Goal: Find specific page/section: Find specific page/section

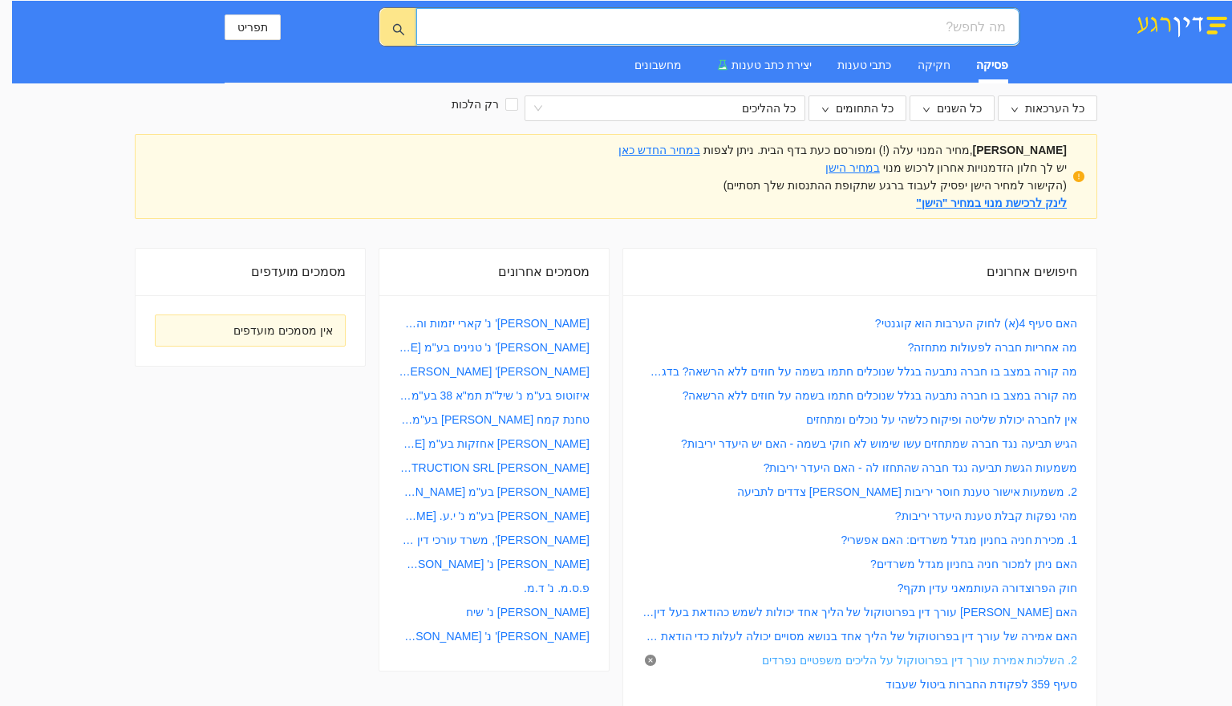
scroll to position [401, 0]
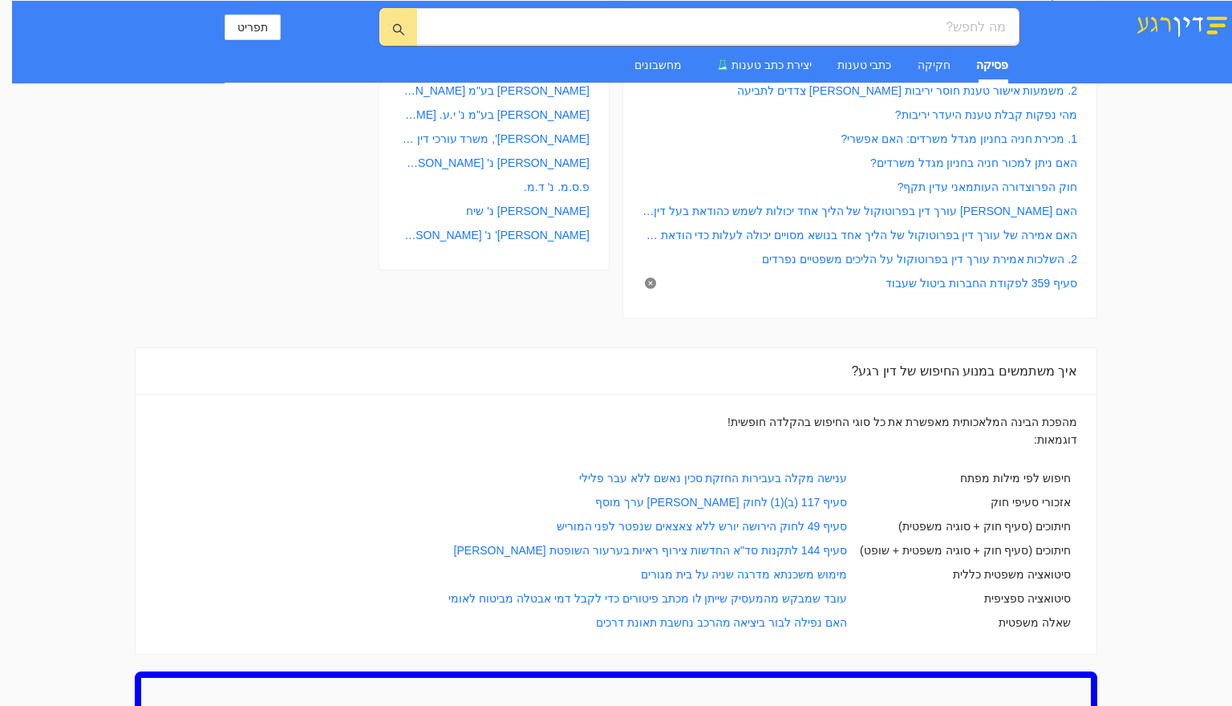
click at [651, 285] on icon "close-circle" at bounding box center [650, 282] width 11 height 11
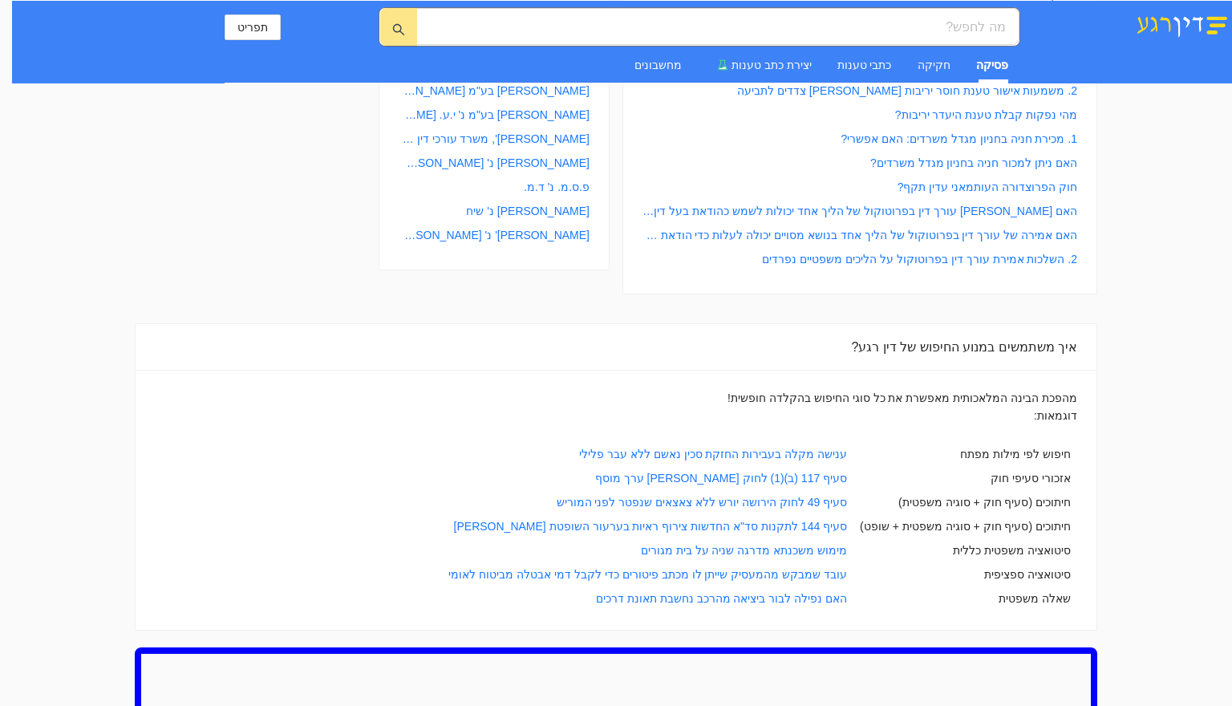
scroll to position [0, 0]
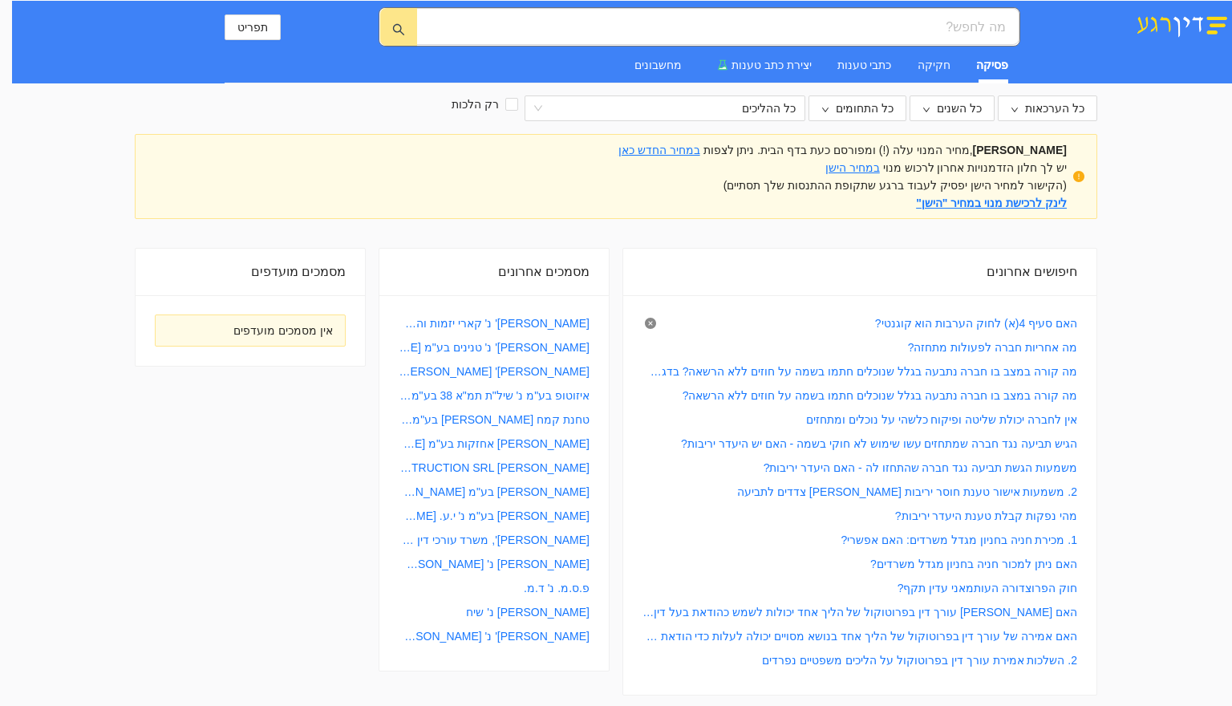
click at [655, 319] on icon "close-circle" at bounding box center [650, 323] width 11 height 11
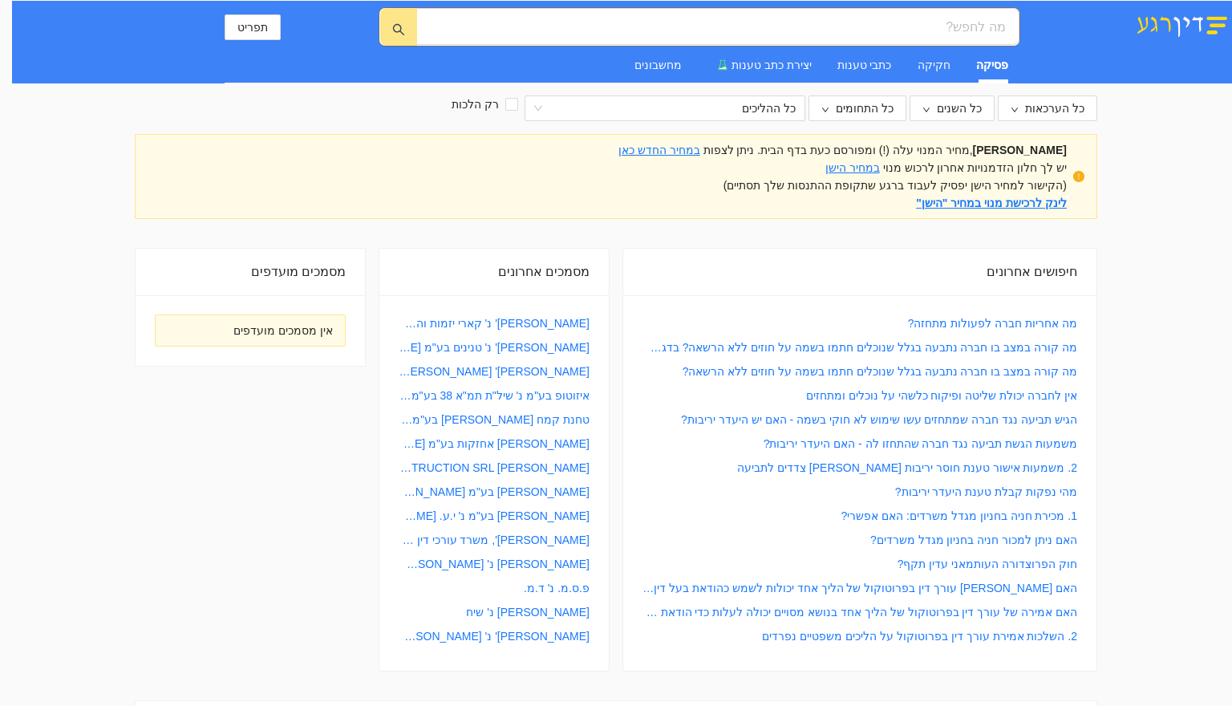
click at [0, 0] on icon "close-circle" at bounding box center [0, 0] width 0 height 0
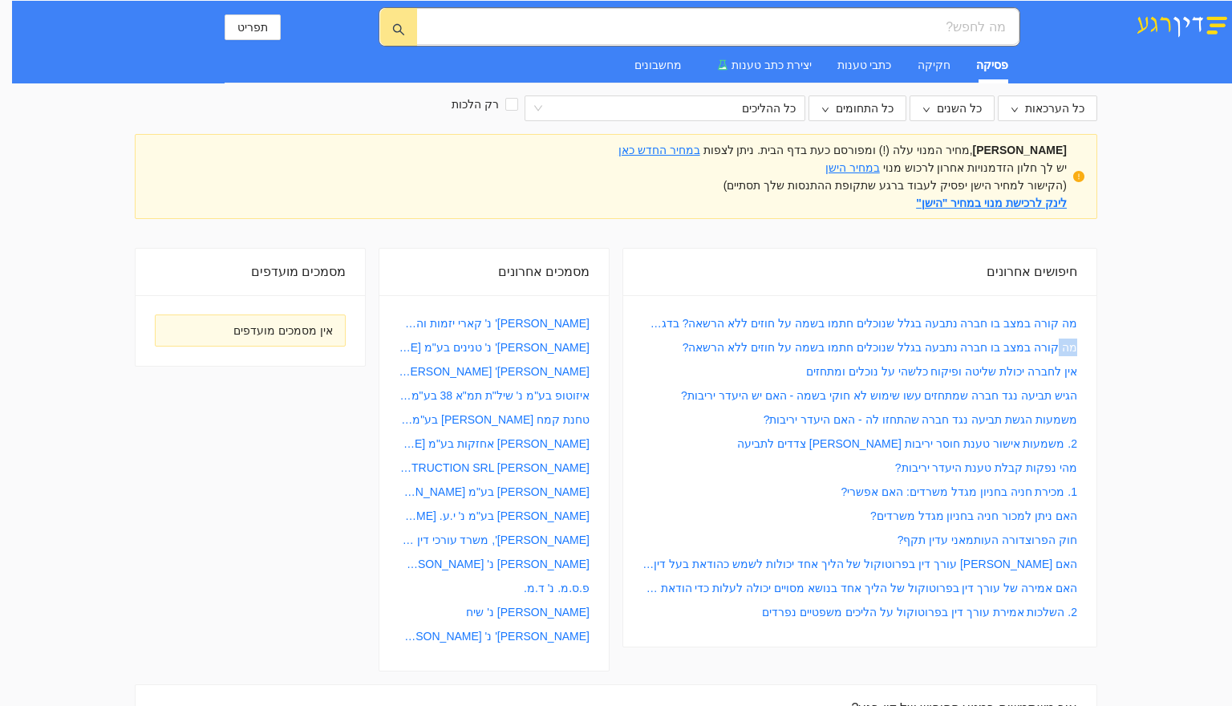
click at [0, 0] on icon "close-circle" at bounding box center [0, 0] width 0 height 0
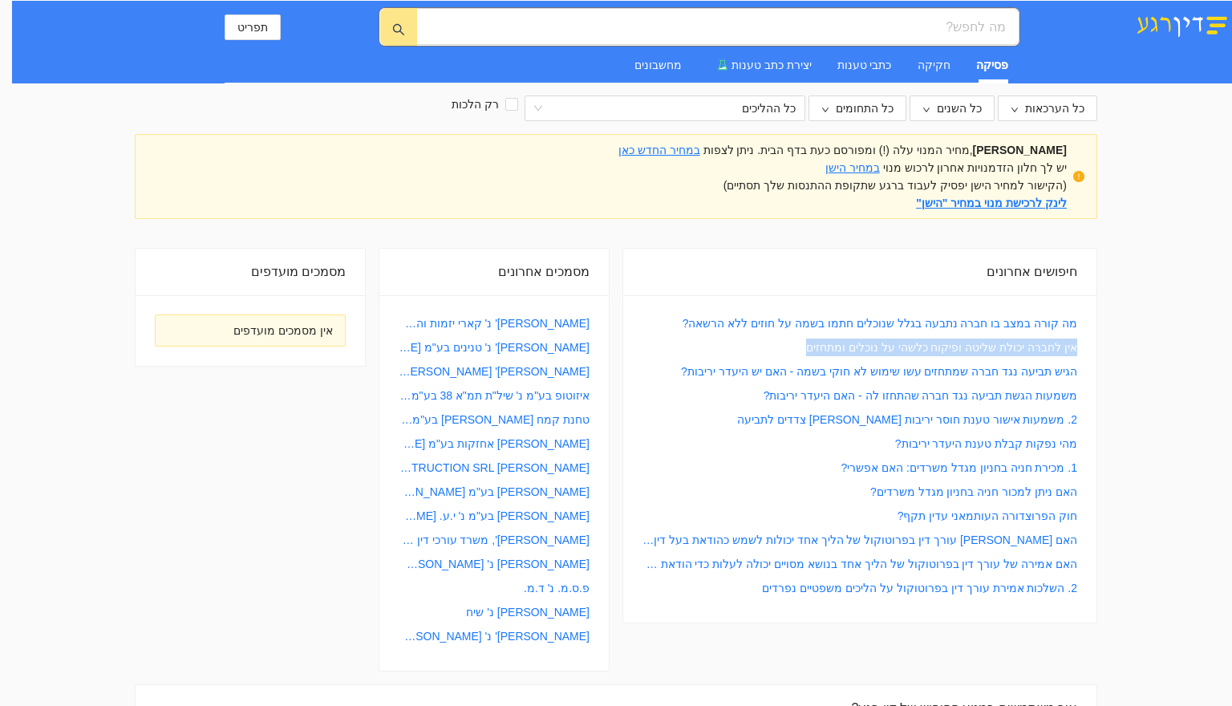
click at [0, 0] on icon "close-circle" at bounding box center [0, 0] width 0 height 0
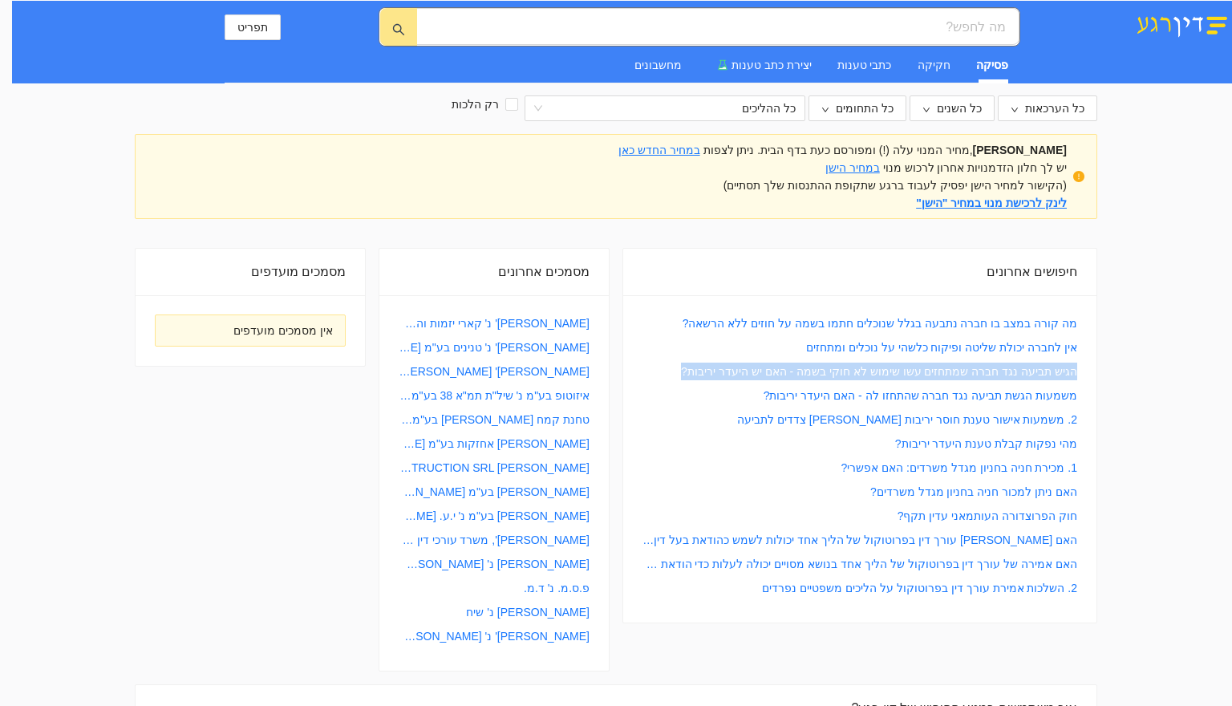
click at [0, 0] on icon "close-circle" at bounding box center [0, 0] width 0 height 0
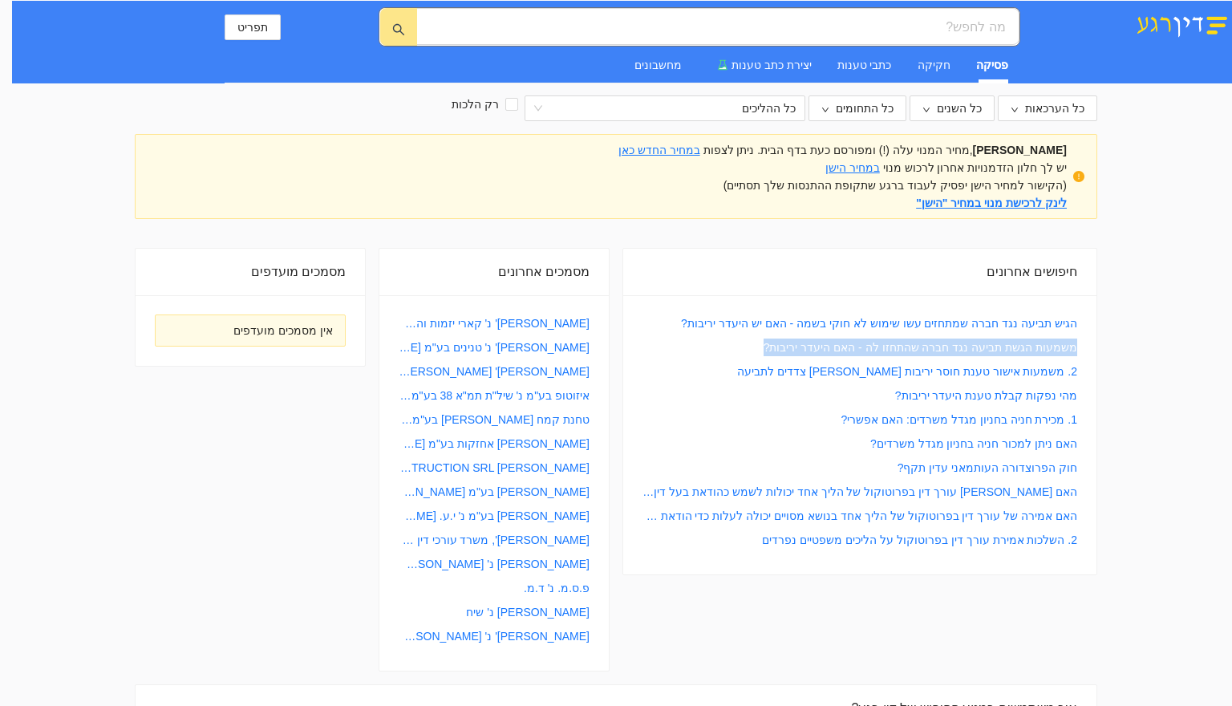
click at [0, 0] on icon "close-circle" at bounding box center [0, 0] width 0 height 0
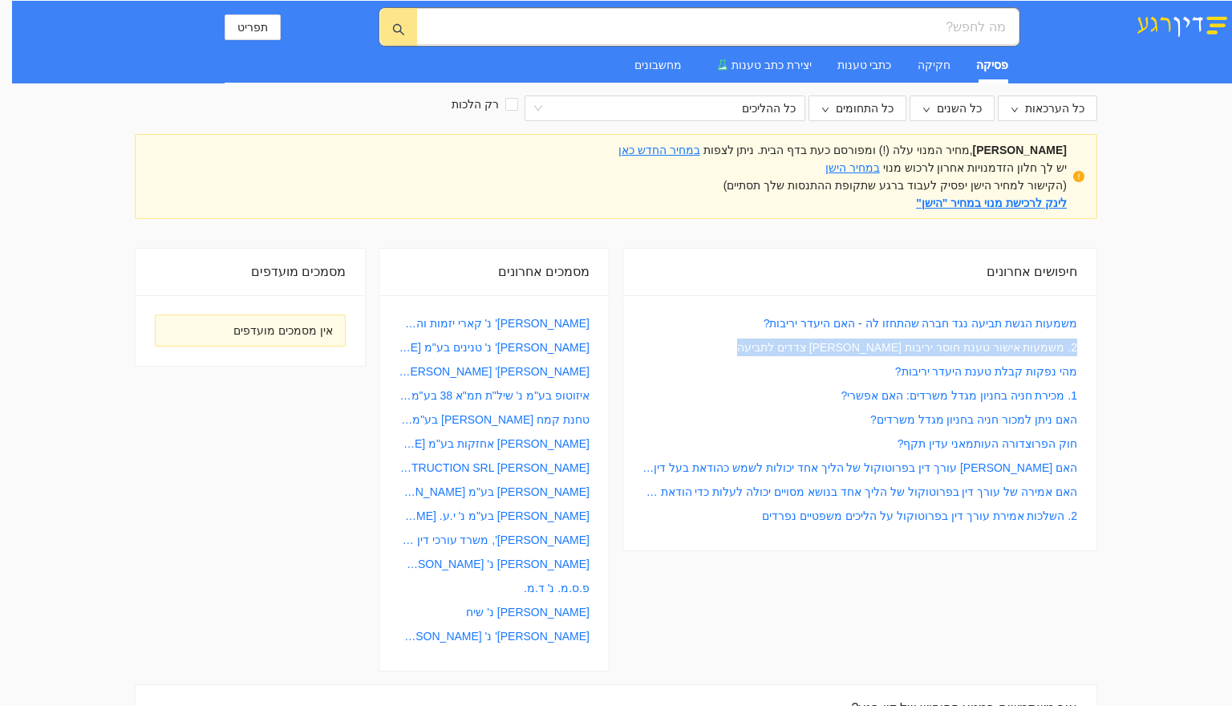
click at [0, 0] on icon "close-circle" at bounding box center [0, 0] width 0 height 0
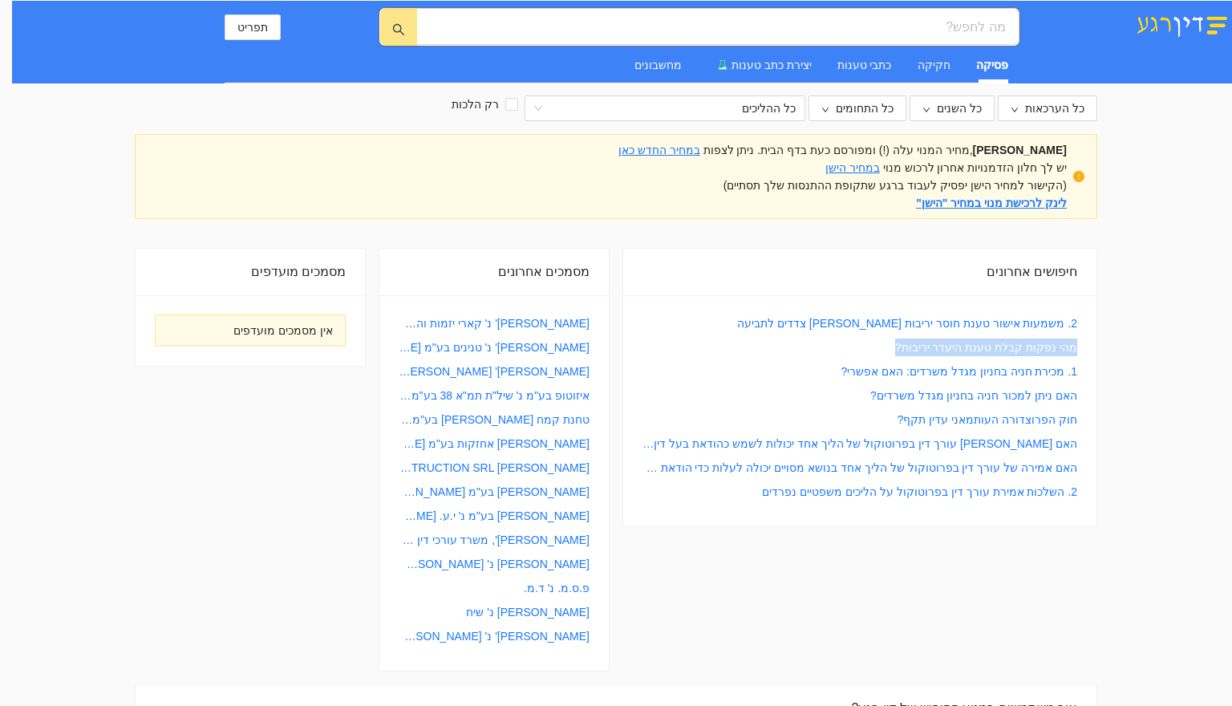
click at [0, 0] on icon "close-circle" at bounding box center [0, 0] width 0 height 0
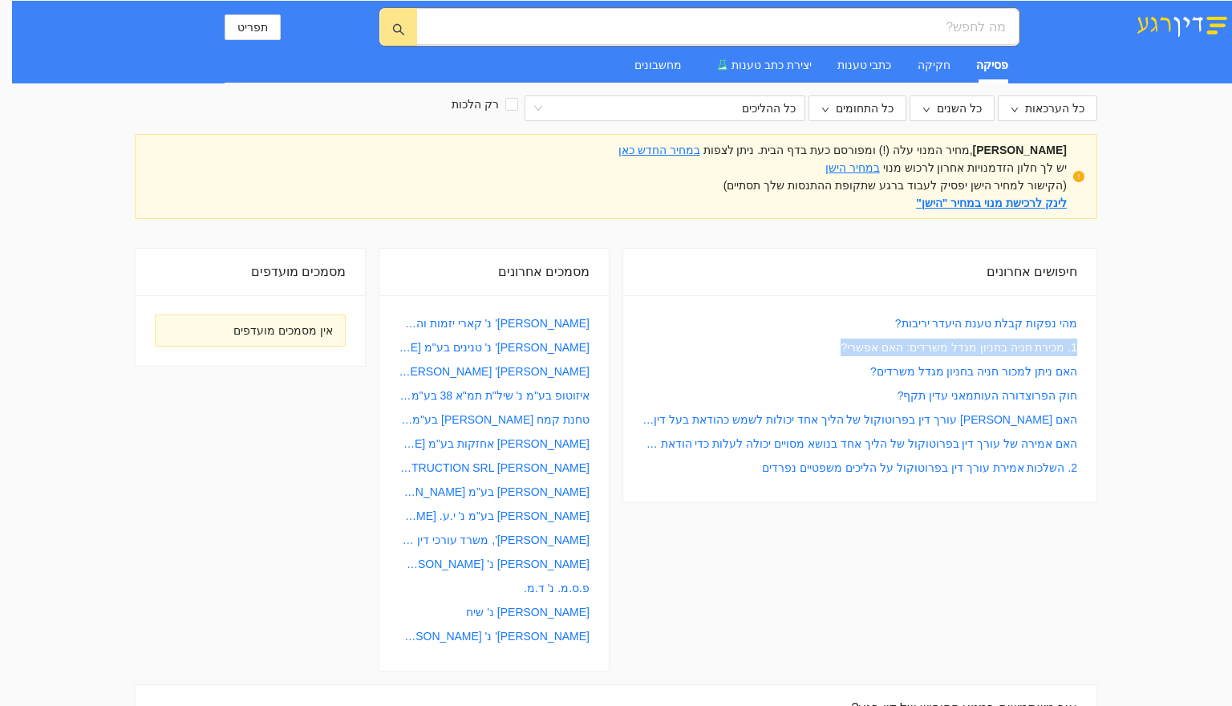
click at [0, 0] on icon "close-circle" at bounding box center [0, 0] width 0 height 0
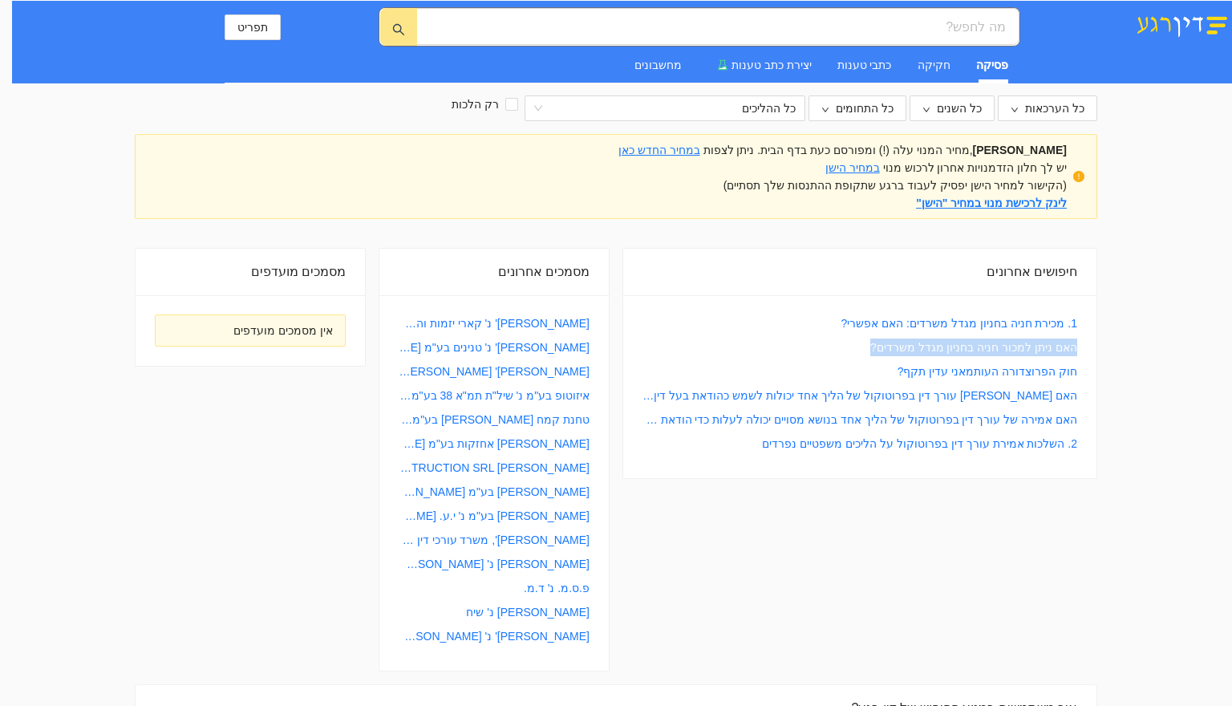
click at [0, 0] on icon "close-circle" at bounding box center [0, 0] width 0 height 0
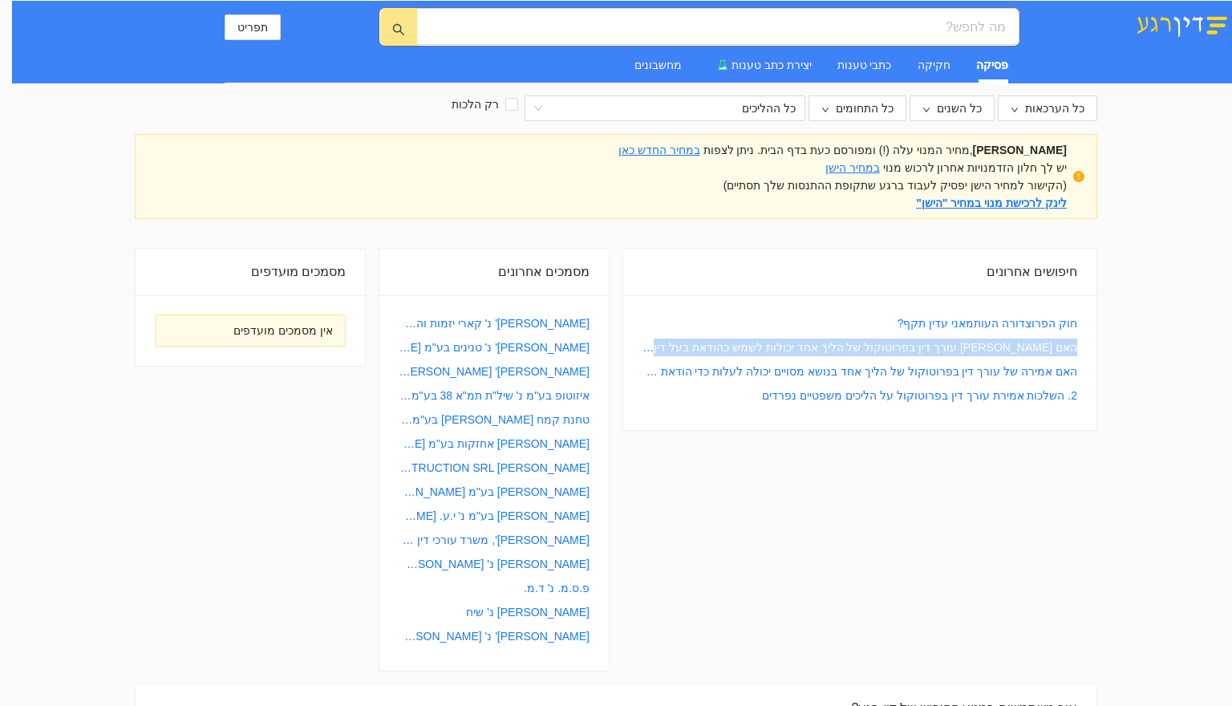
click at [0, 0] on icon "close-circle" at bounding box center [0, 0] width 0 height 0
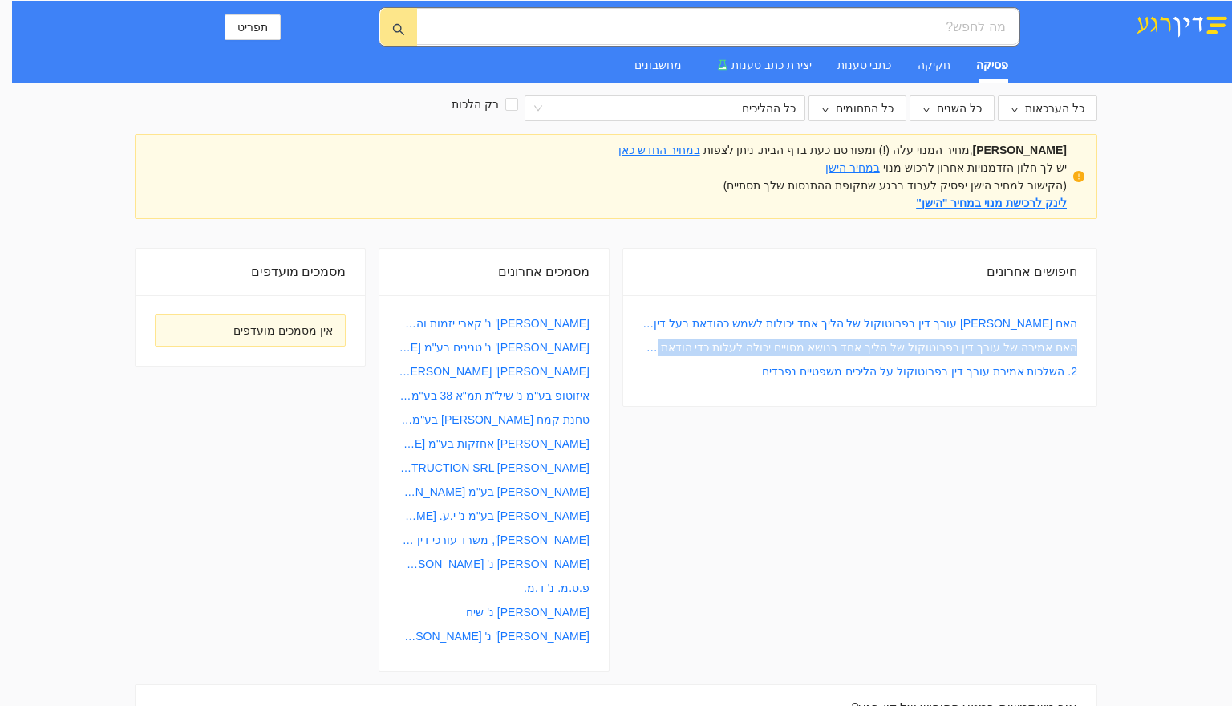
click at [0, 0] on icon "close-circle" at bounding box center [0, 0] width 0 height 0
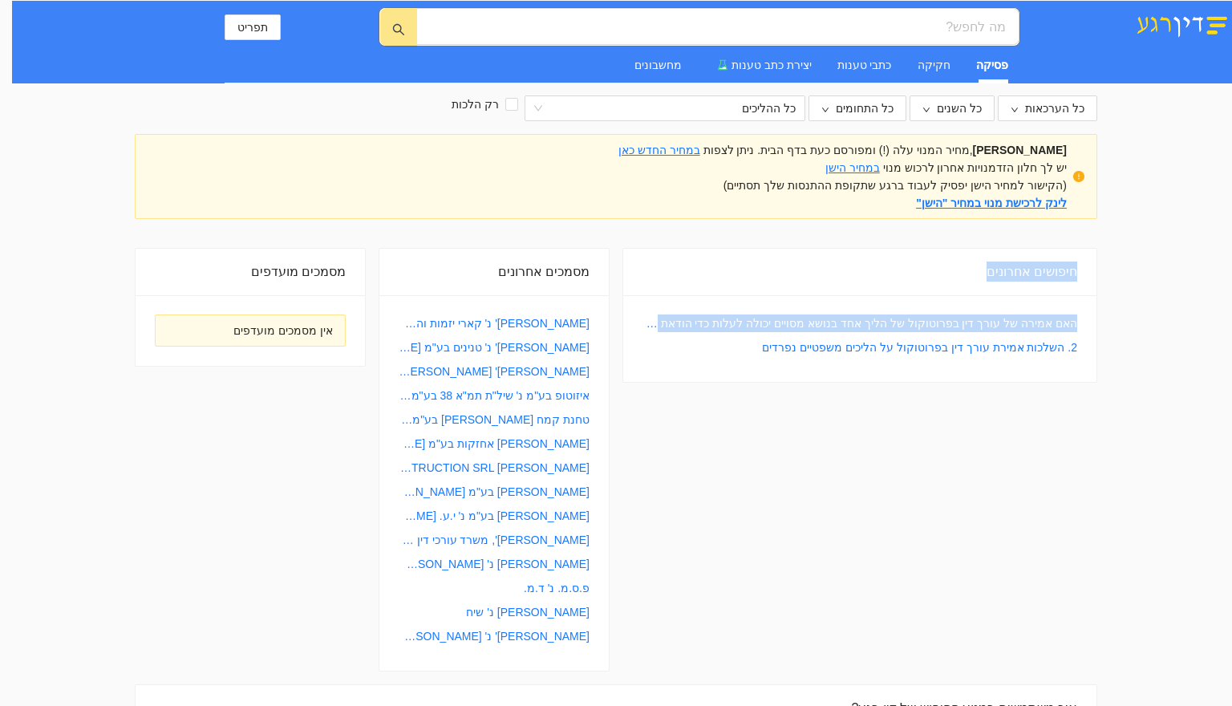
click at [0, 0] on icon "close-circle" at bounding box center [0, 0] width 0 height 0
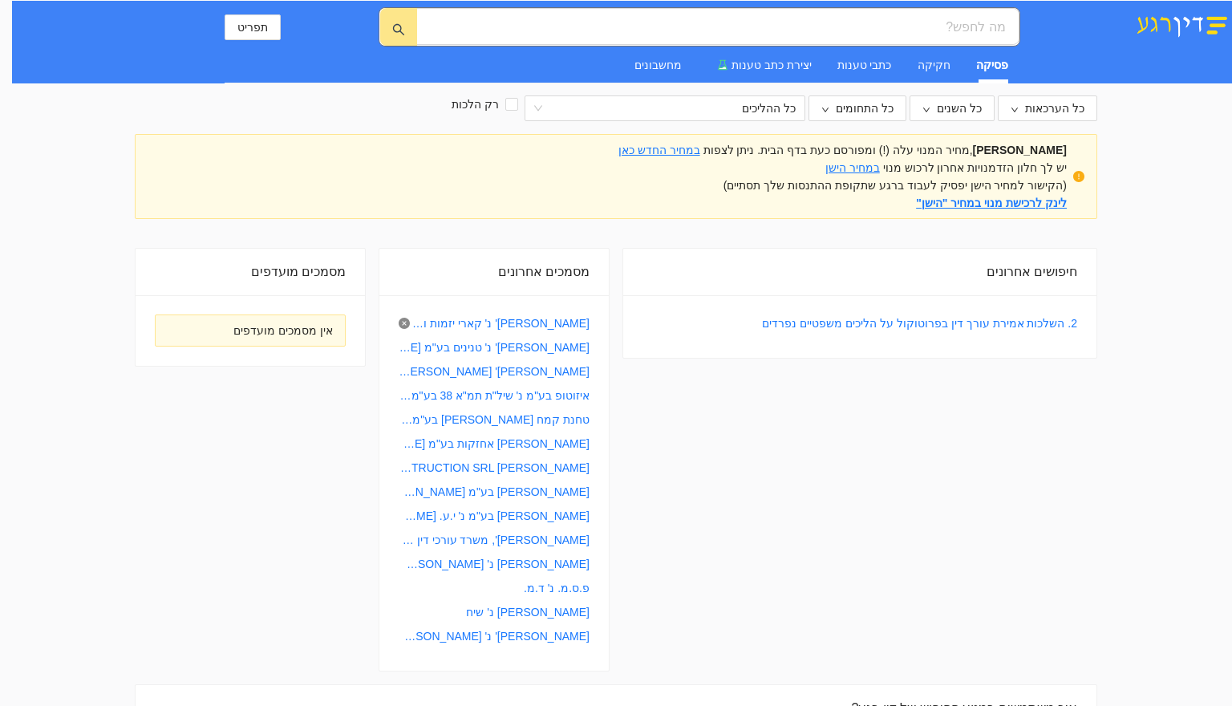
click at [410, 323] on icon "close-circle" at bounding box center [404, 323] width 11 height 11
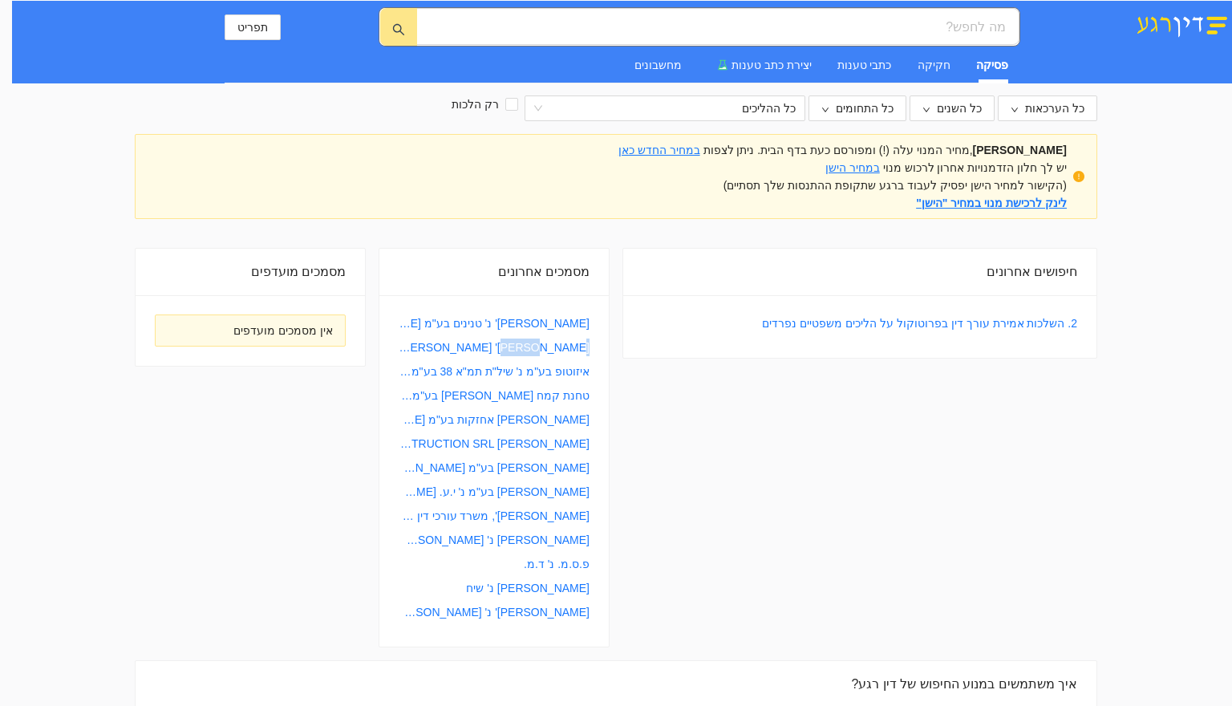
click at [0, 0] on icon "close-circle" at bounding box center [0, 0] width 0 height 0
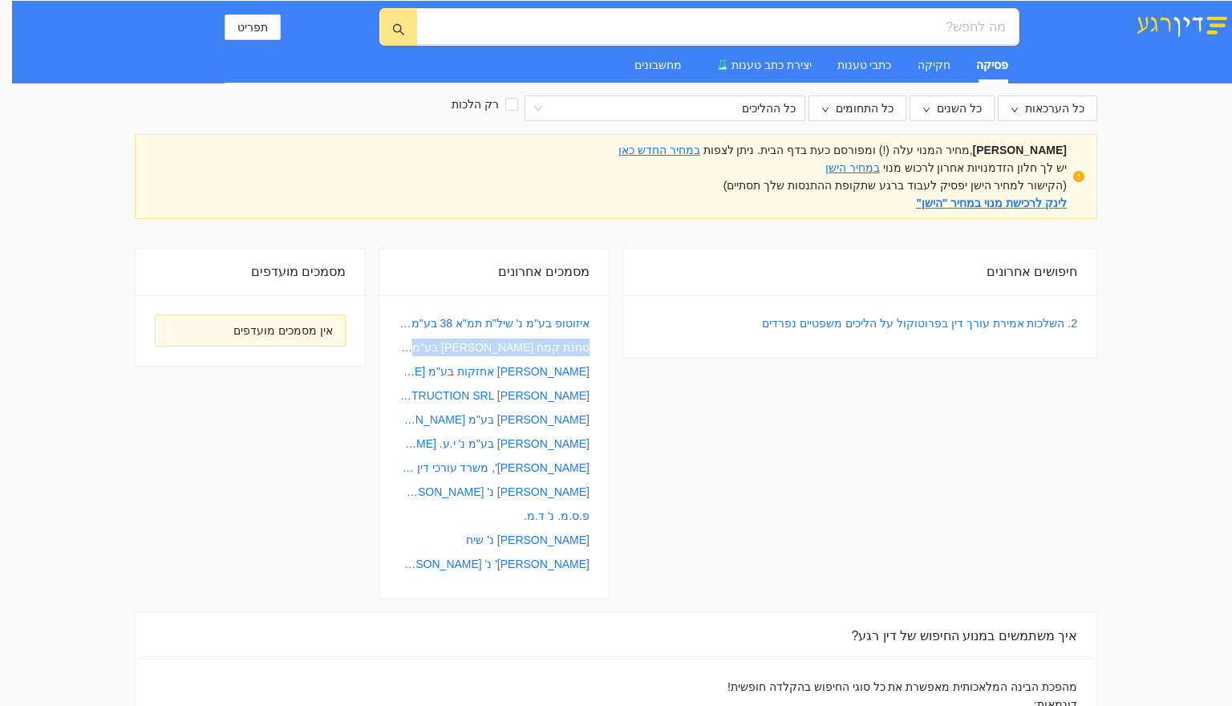
click at [0, 0] on icon "close-circle" at bounding box center [0, 0] width 0 height 0
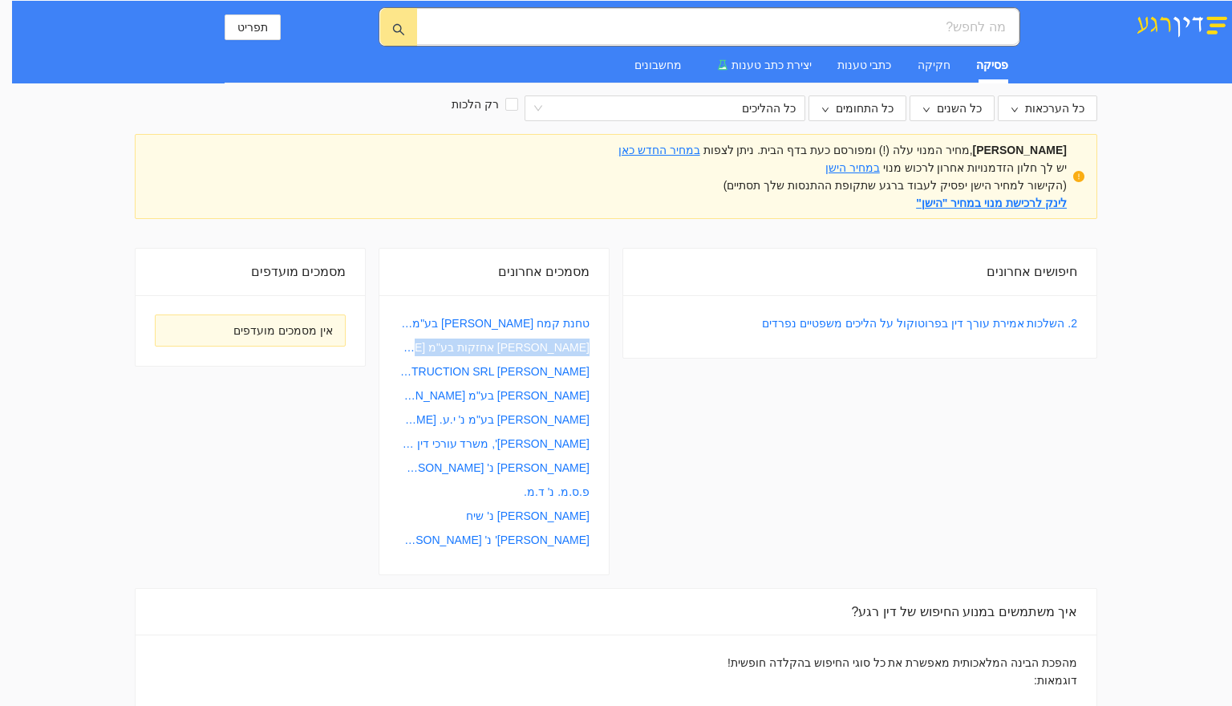
click at [0, 0] on icon "close-circle" at bounding box center [0, 0] width 0 height 0
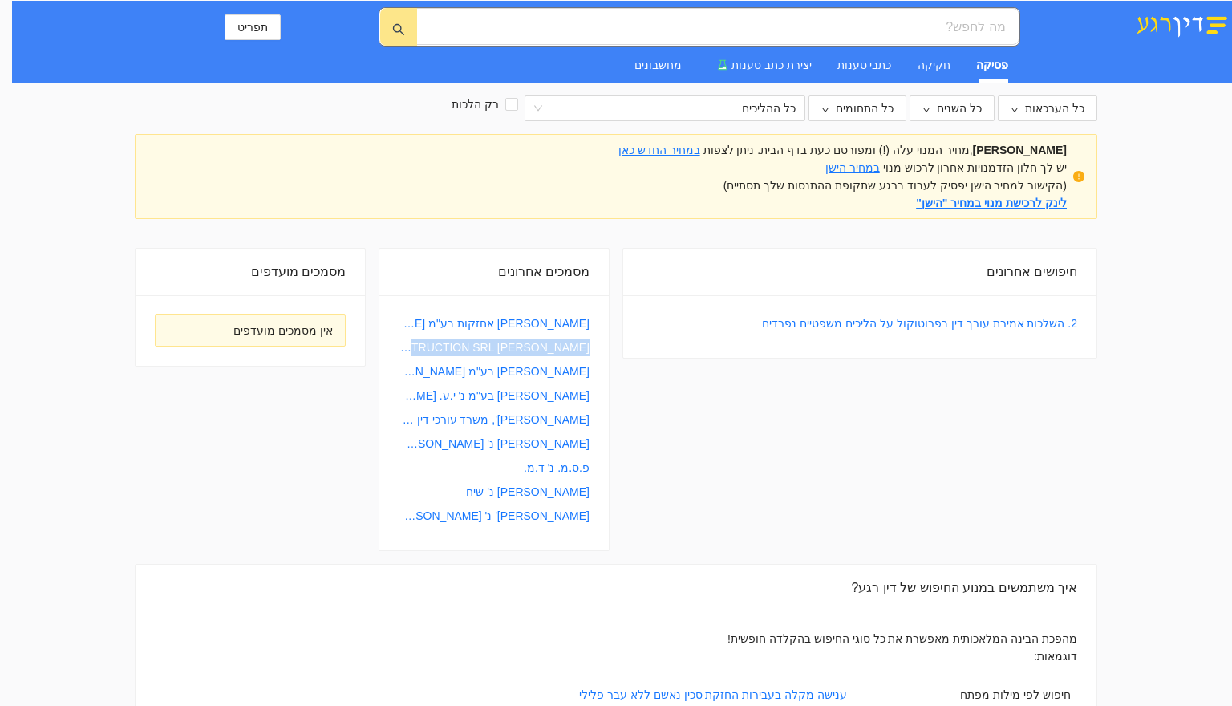
click at [0, 0] on icon "close-circle" at bounding box center [0, 0] width 0 height 0
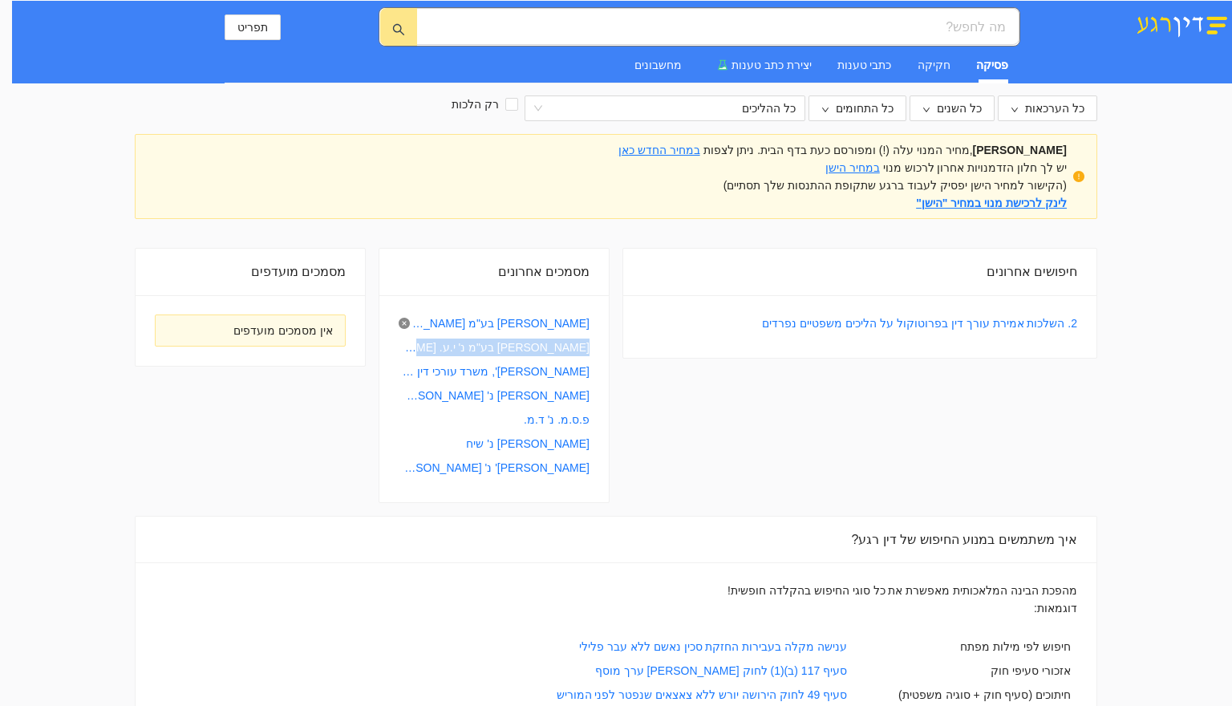
click at [410, 323] on icon "close-circle" at bounding box center [404, 323] width 11 height 11
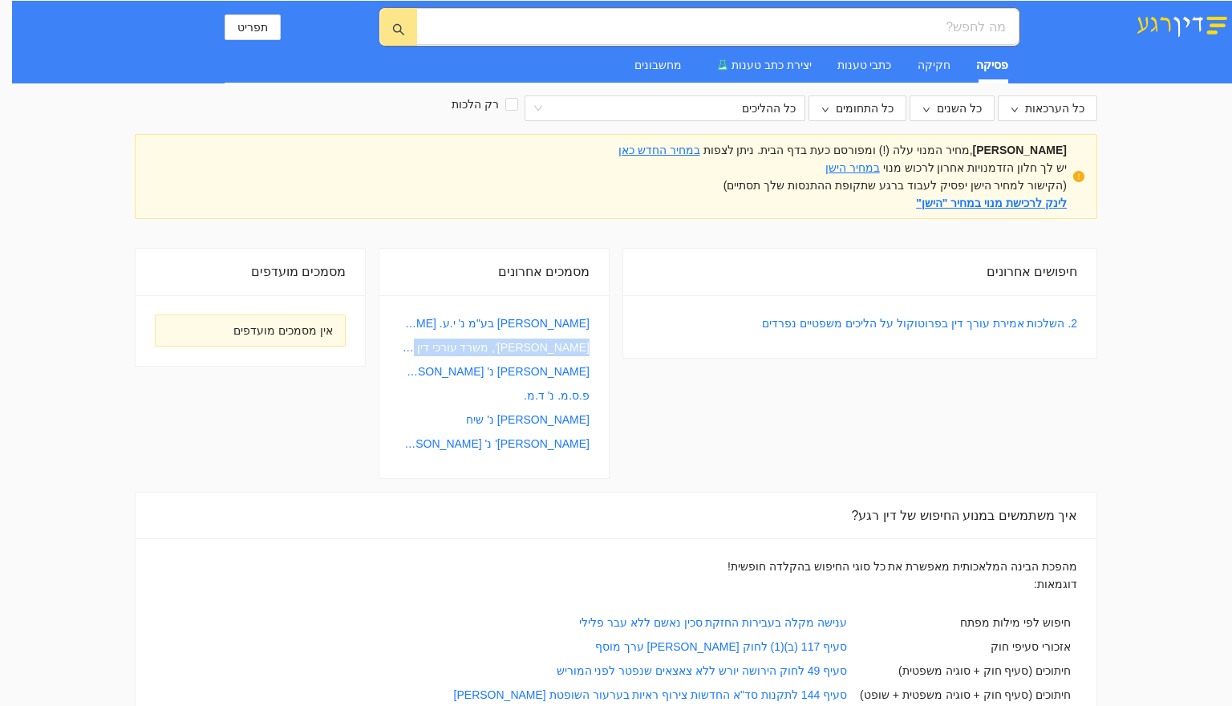
click at [0, 0] on icon "close-circle" at bounding box center [0, 0] width 0 height 0
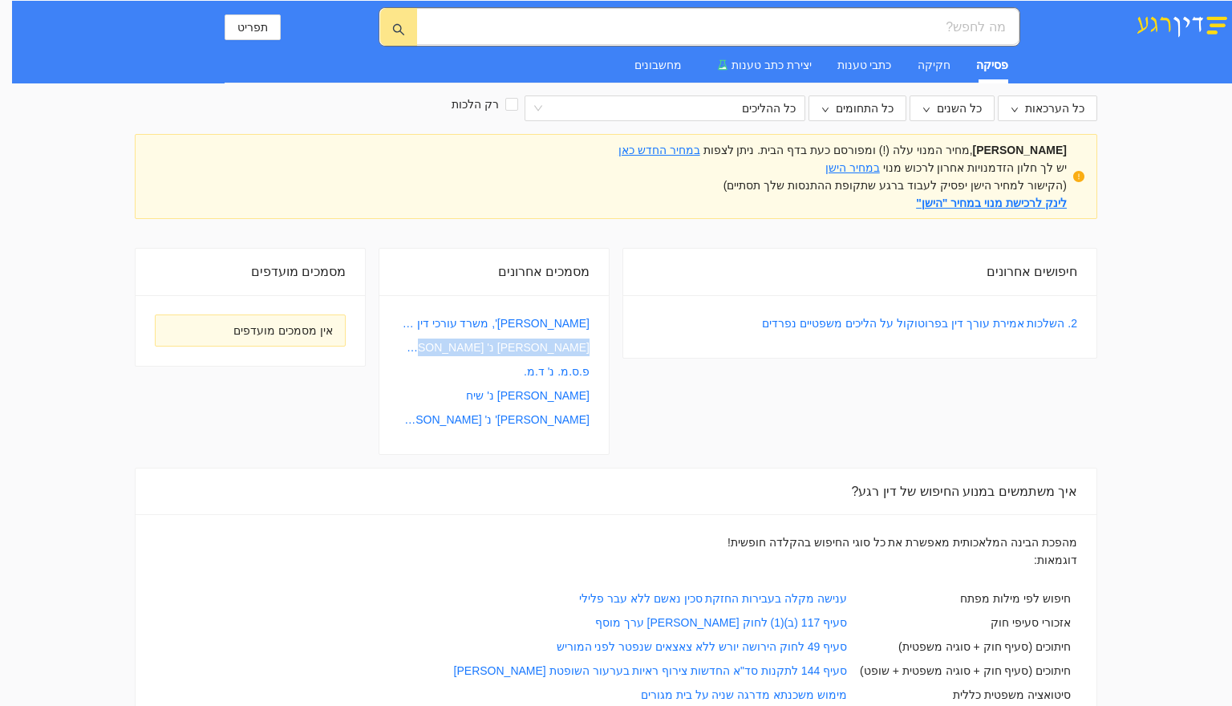
click at [0, 0] on icon "close-circle" at bounding box center [0, 0] width 0 height 0
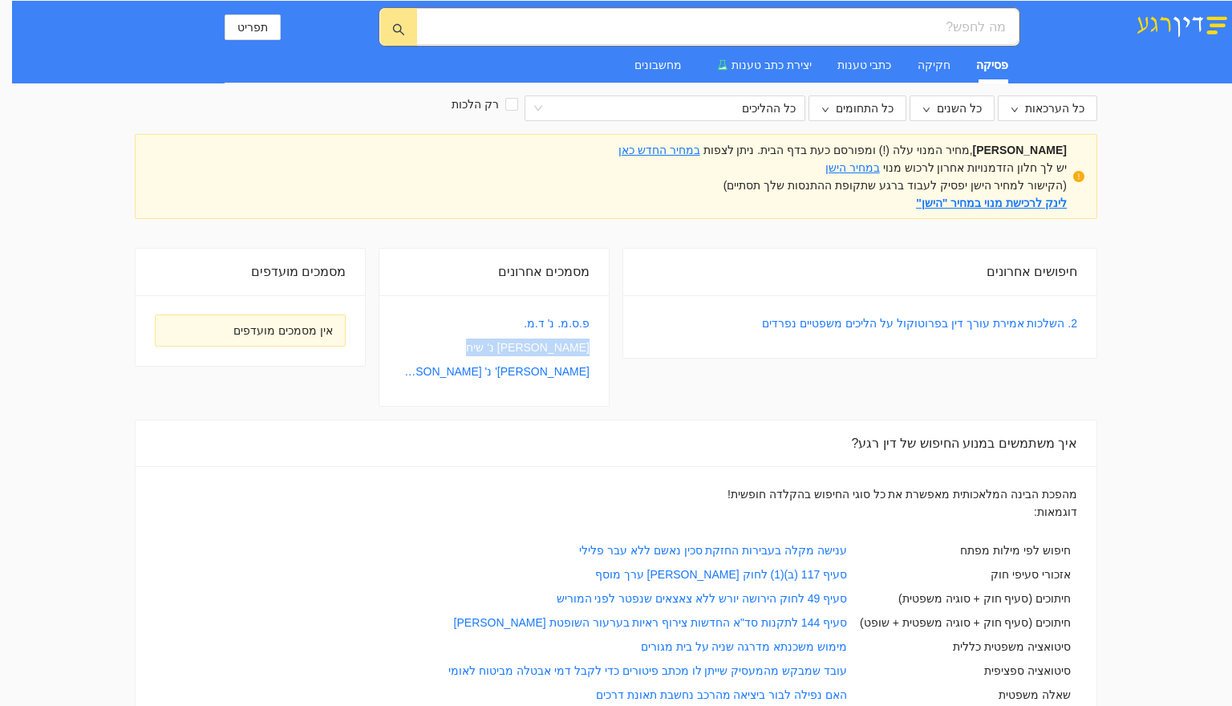
click at [0, 0] on icon "close-circle" at bounding box center [0, 0] width 0 height 0
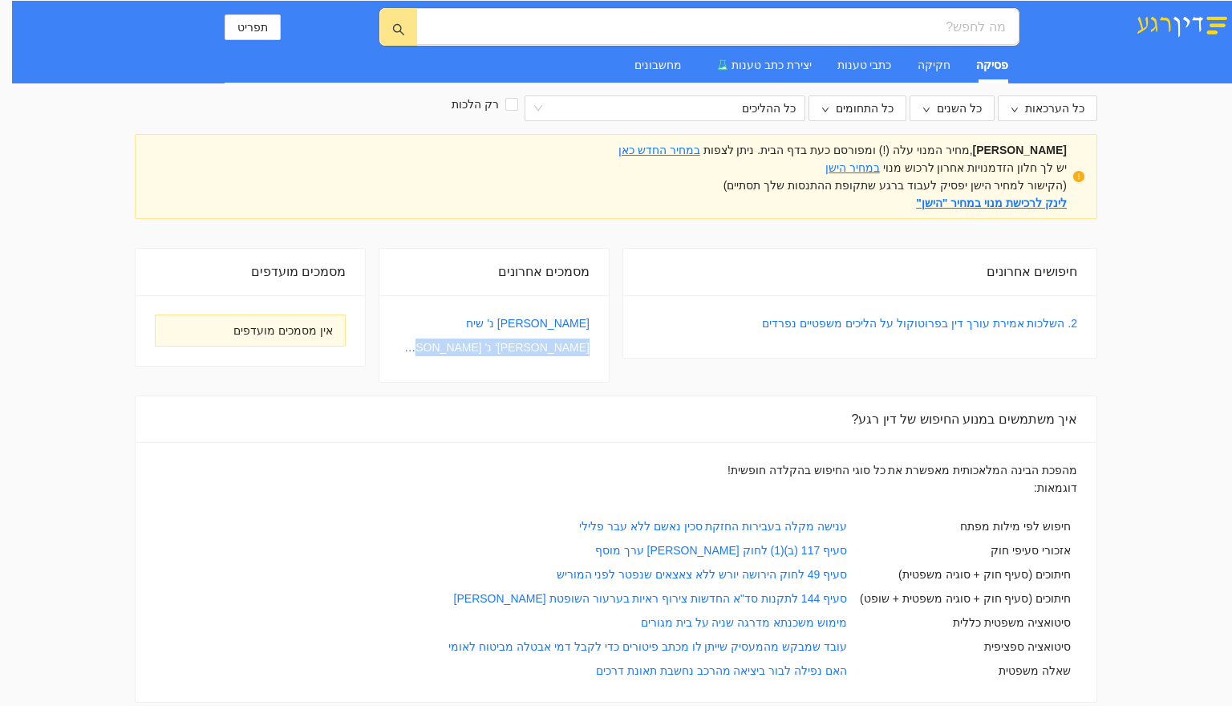
click at [0, 0] on icon "close-circle" at bounding box center [0, 0] width 0 height 0
